Goal: Find specific page/section: Find specific page/section

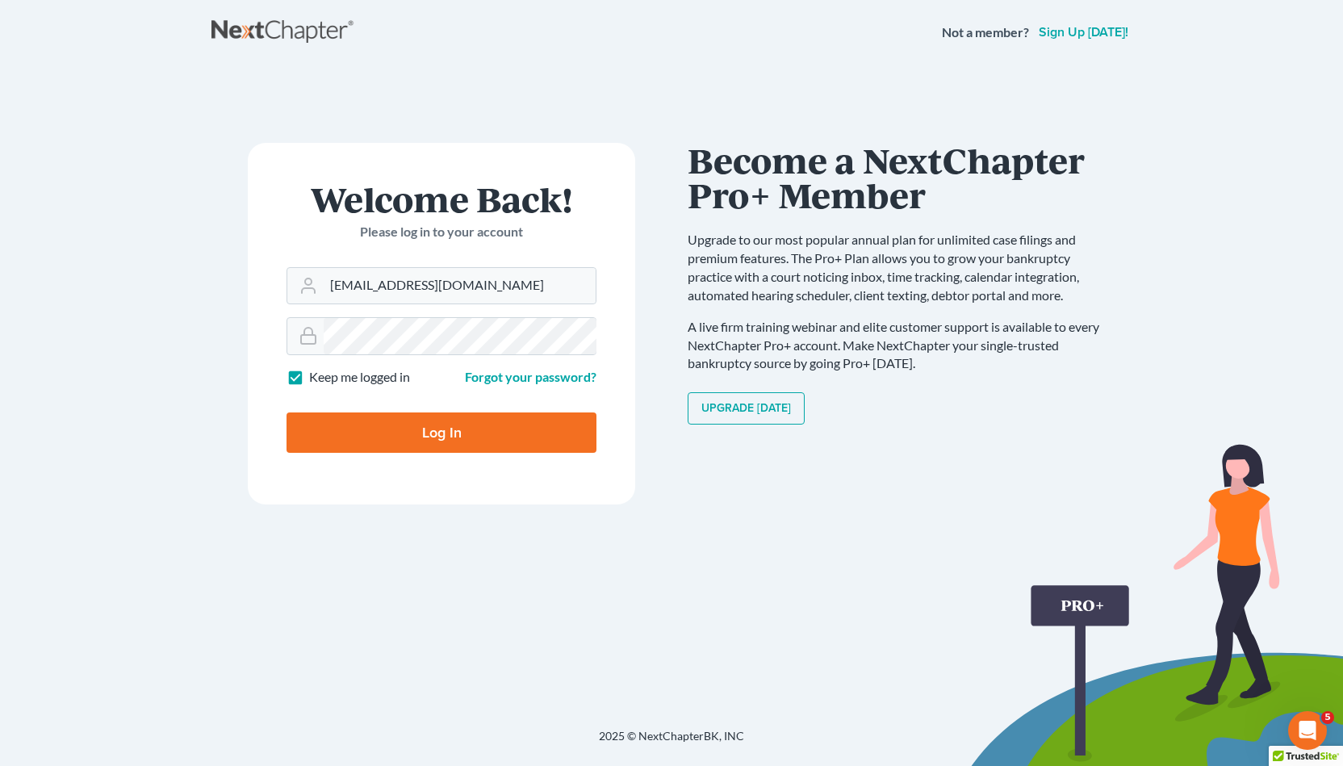
click at [491, 427] on input "Log In" at bounding box center [441, 432] width 310 height 40
type input "Thinking..."
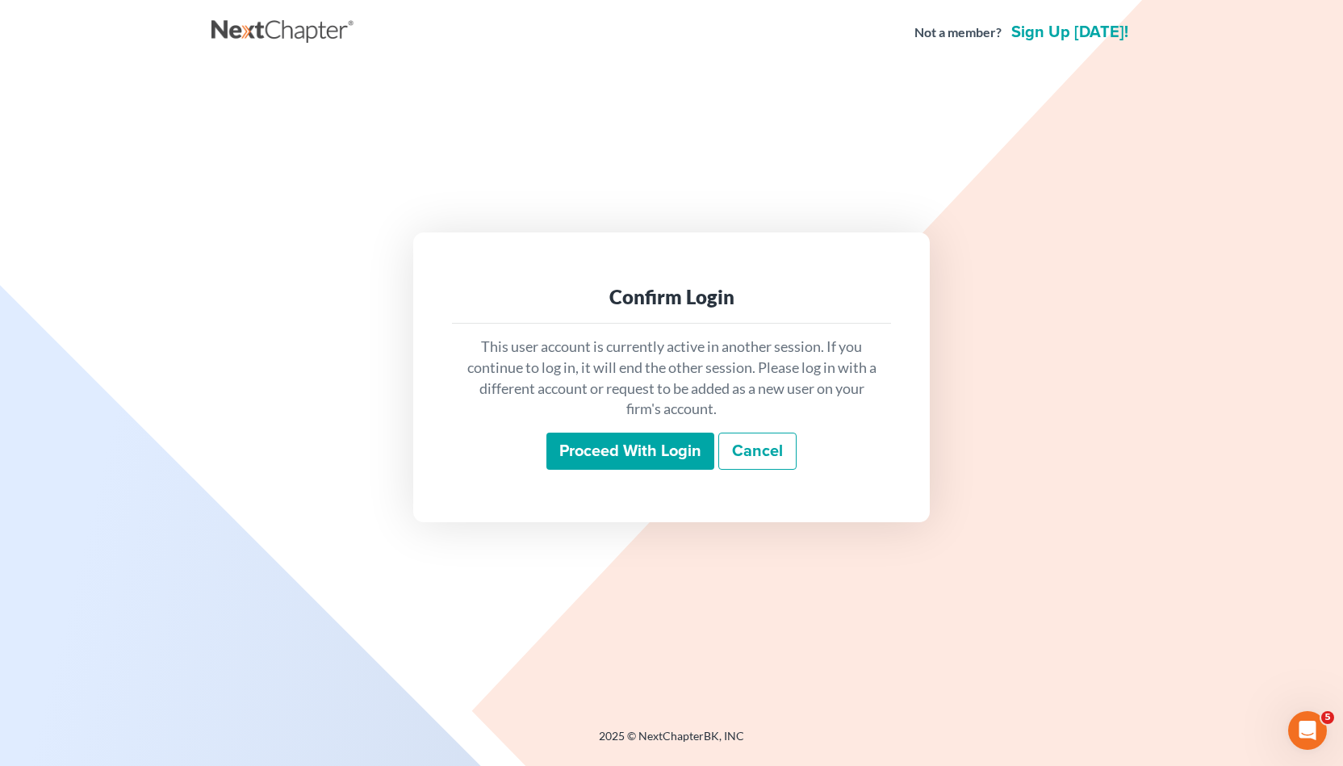
click at [586, 443] on input "Proceed with login" at bounding box center [630, 451] width 168 height 37
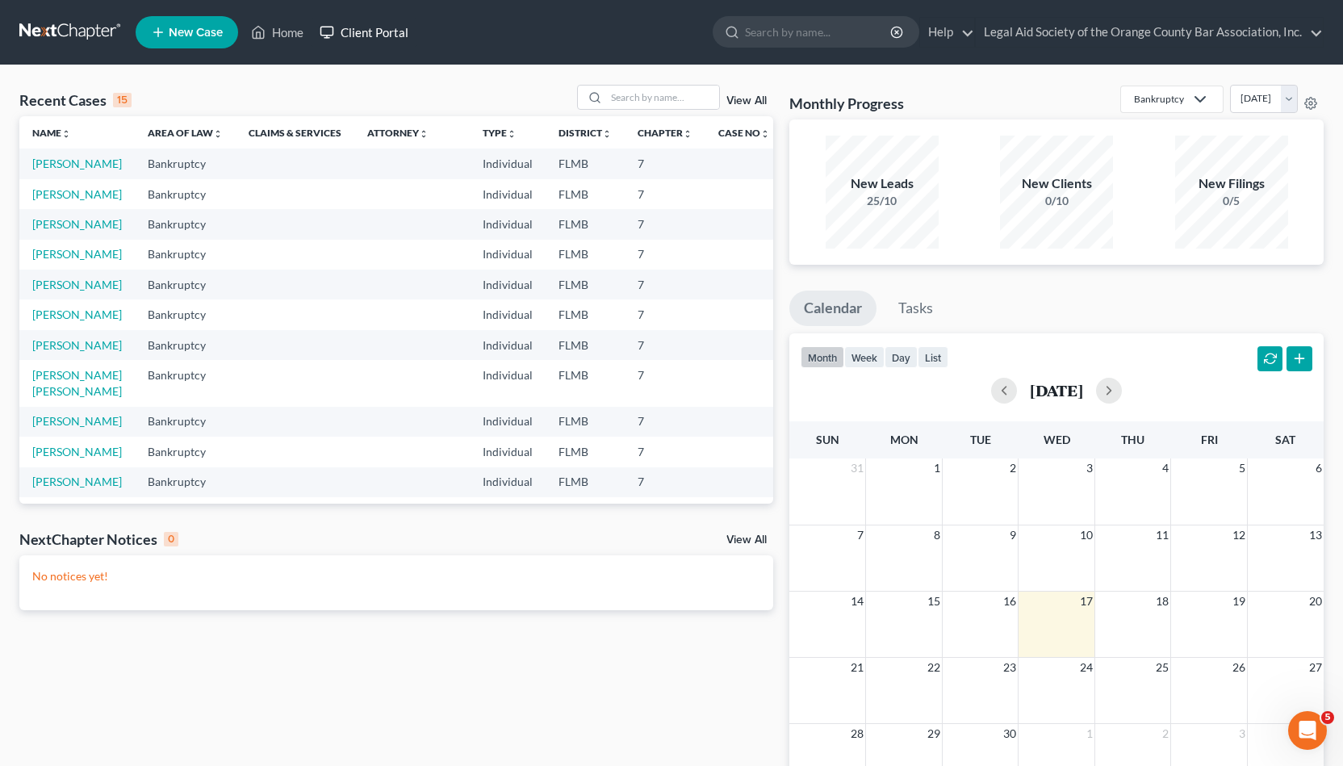
click at [349, 36] on link "Client Portal" at bounding box center [363, 32] width 105 height 29
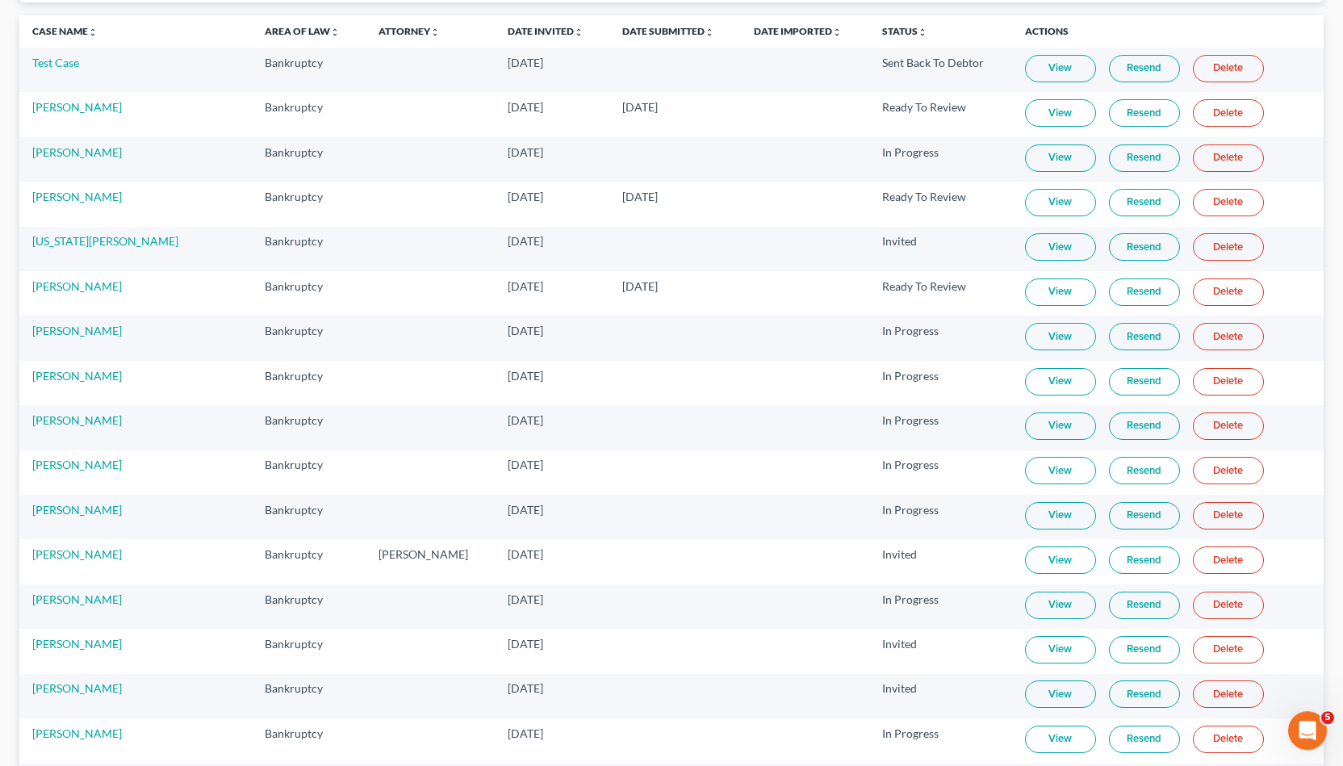
scroll to position [156, 0]
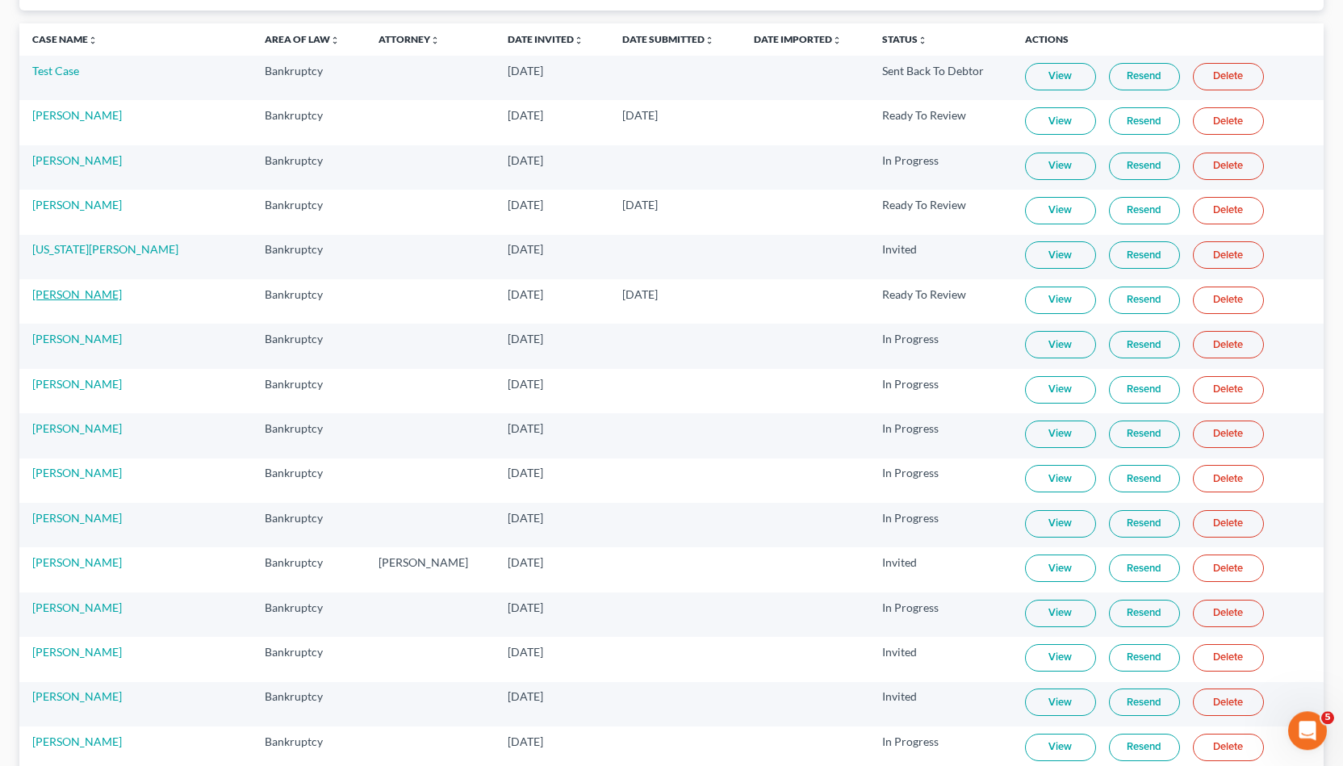
click at [56, 294] on link "[PERSON_NAME]" at bounding box center [77, 294] width 90 height 14
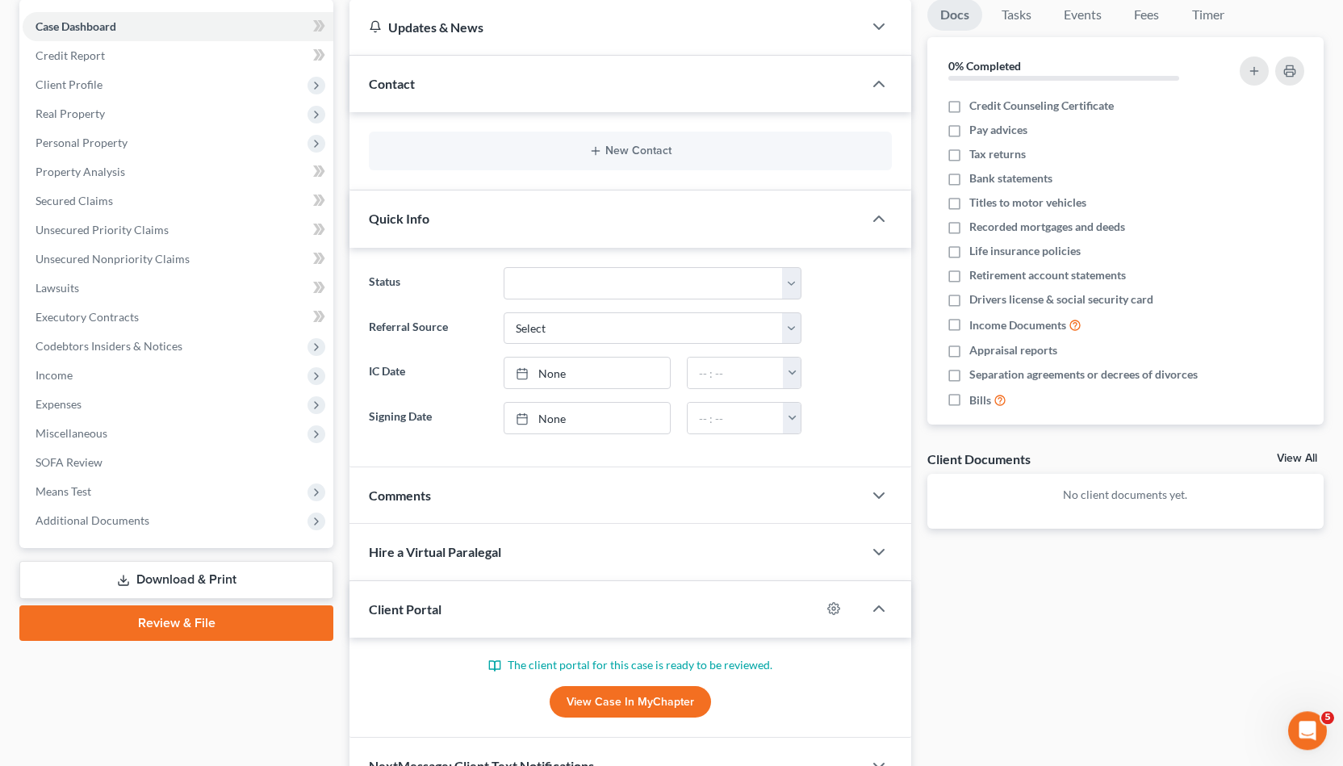
scroll to position [90, 0]
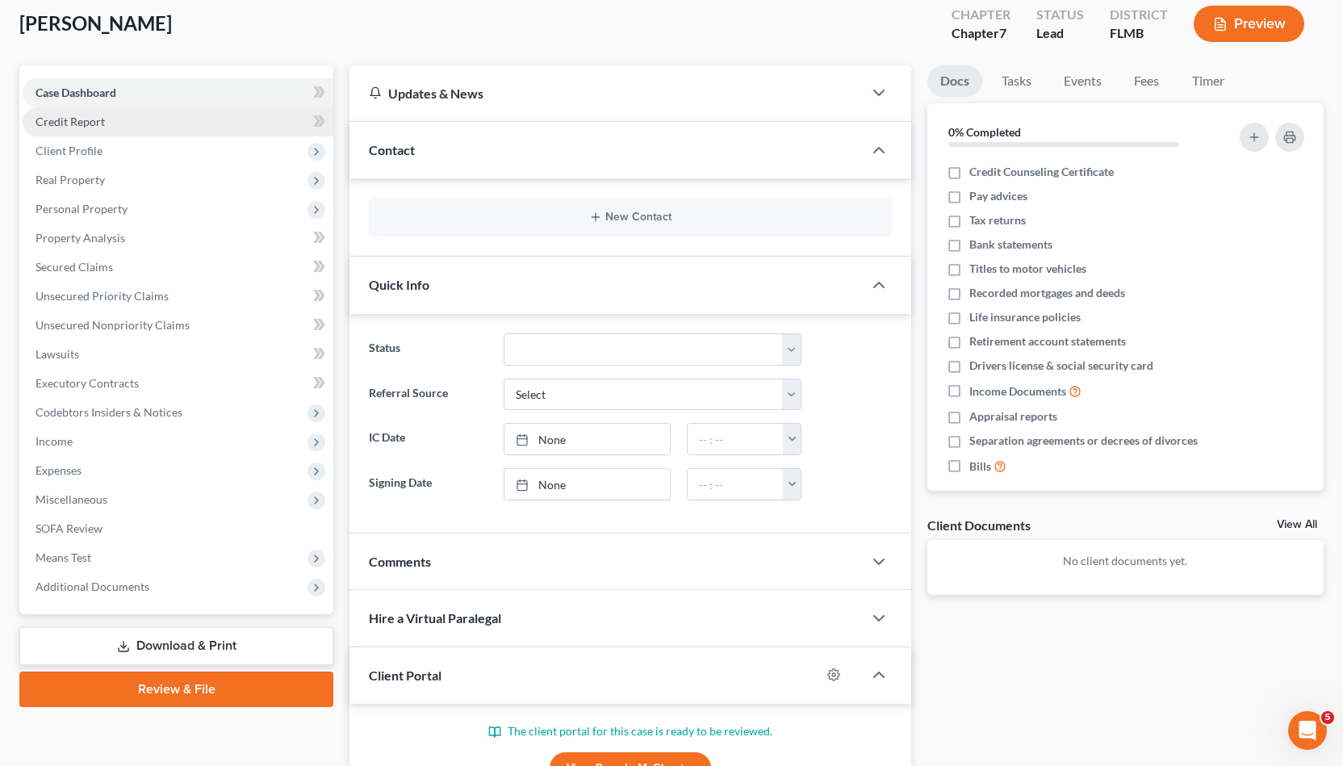
click at [143, 135] on link "Credit Report" at bounding box center [178, 121] width 311 height 29
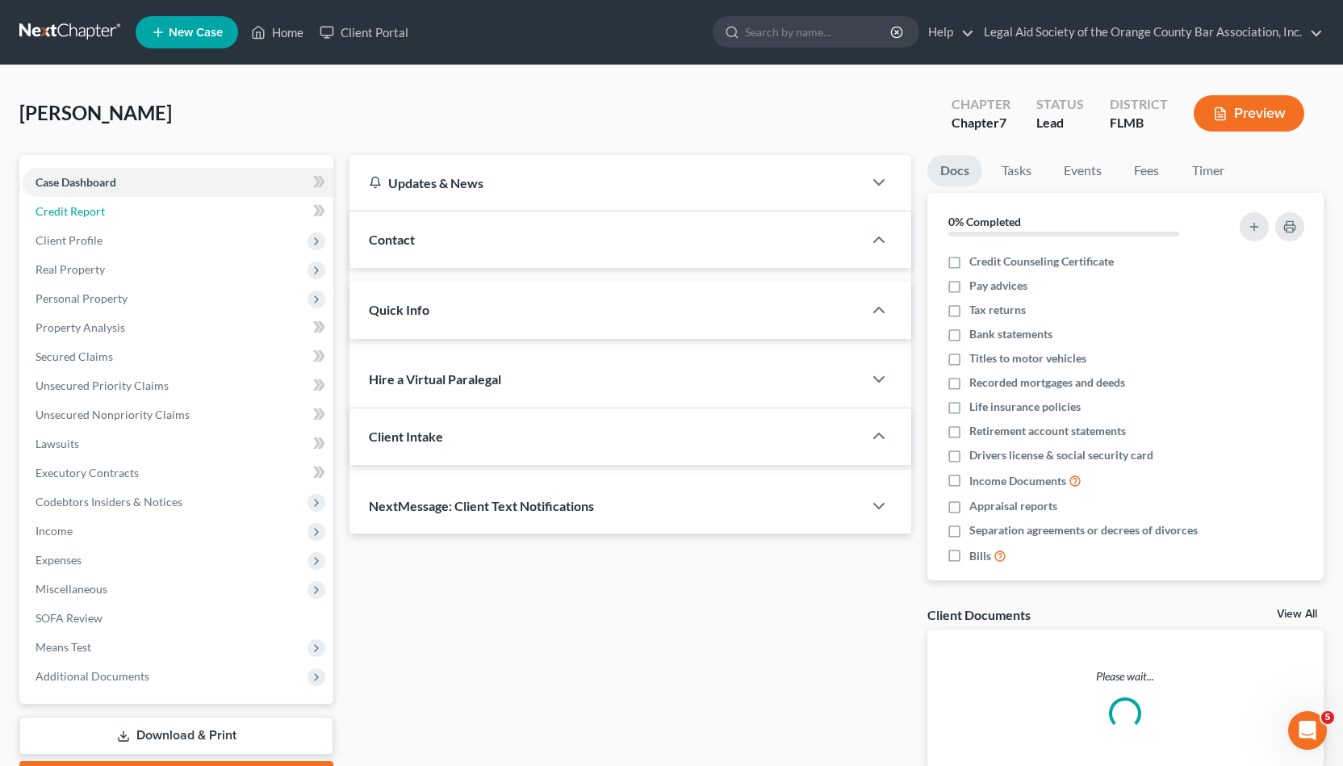
scroll to position [90, 0]
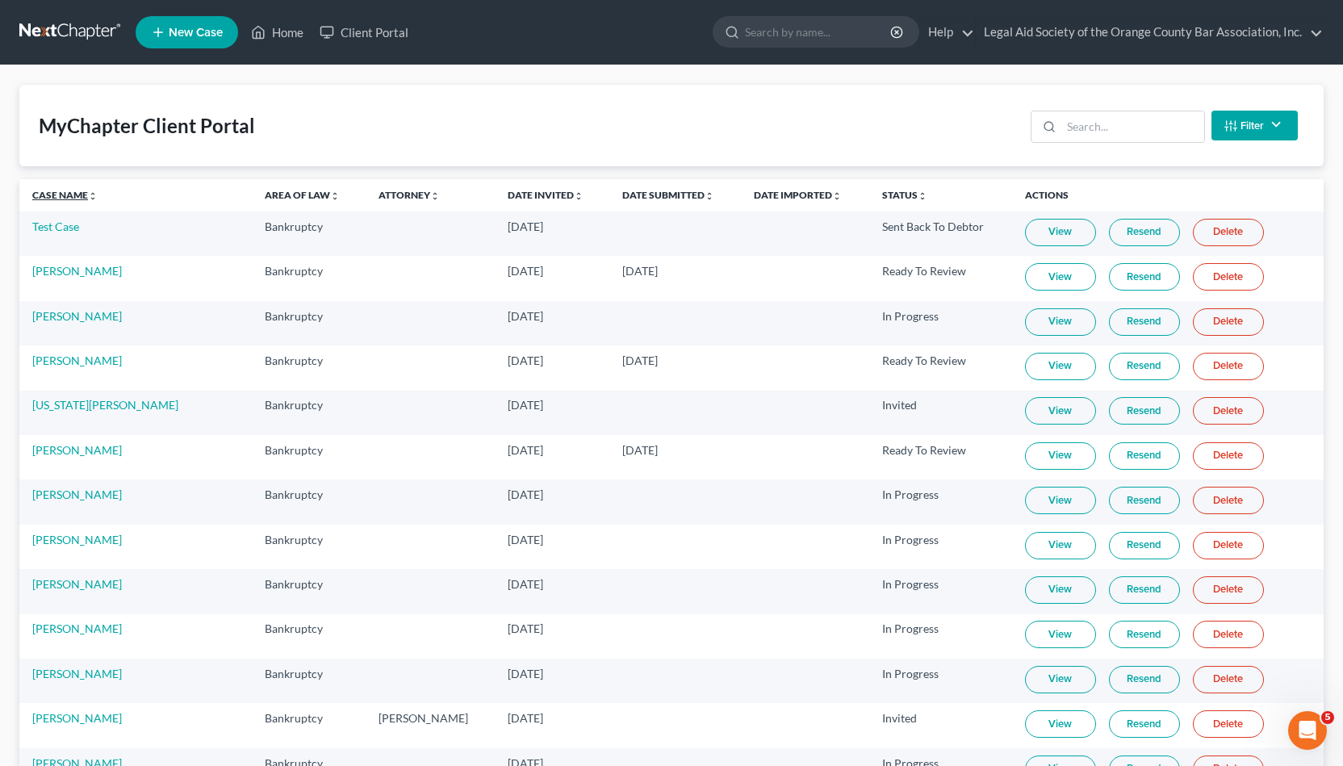
click at [63, 194] on link "Case Name unfold_more expand_more expand_less" at bounding box center [64, 195] width 65 height 12
click at [1030, 405] on link "View" at bounding box center [1060, 410] width 71 height 27
